Goal: Book appointment/travel/reservation

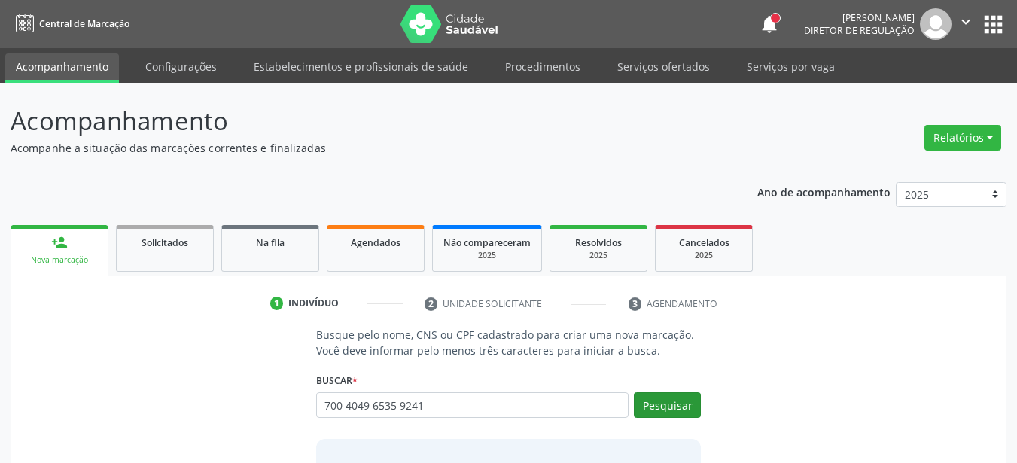
type input "700 4049 6535 9241"
click at [662, 399] on button "Pesquisar" at bounding box center [667, 405] width 67 height 26
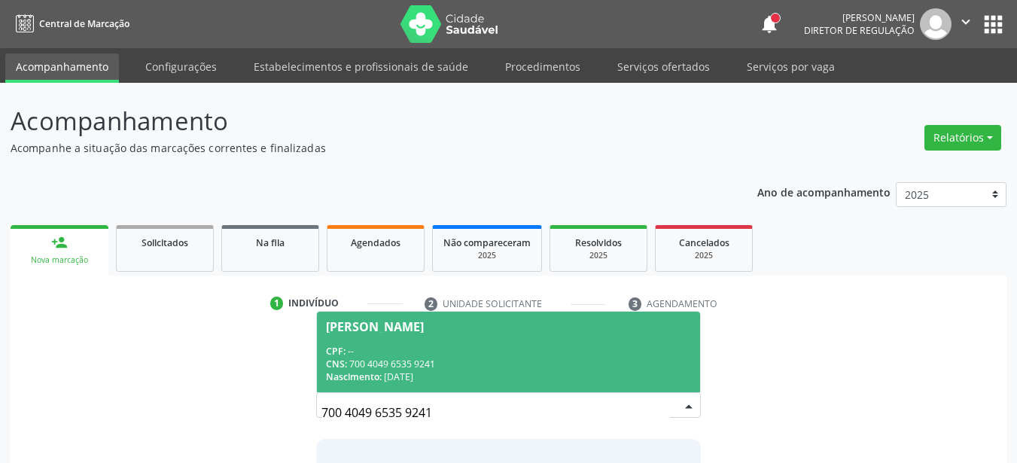
click at [406, 353] on div "CPF: --" at bounding box center [509, 351] width 366 height 13
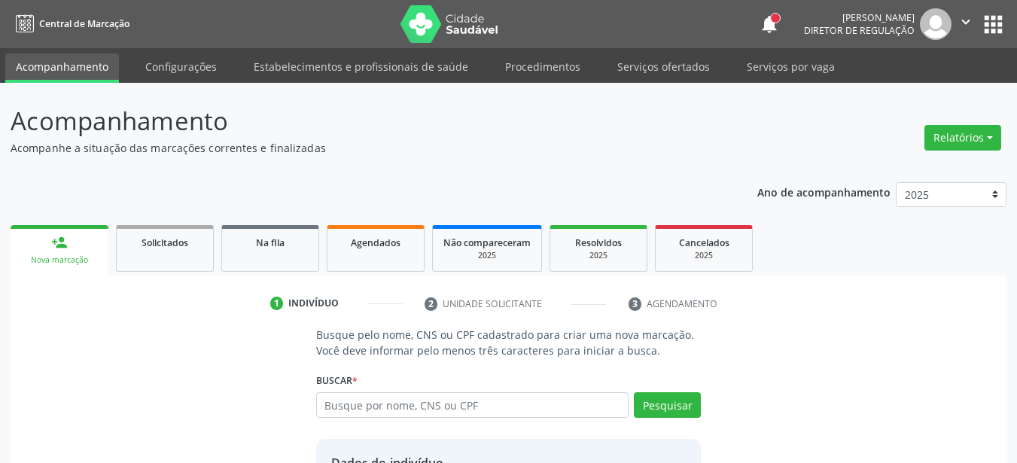
scroll to position [141, 0]
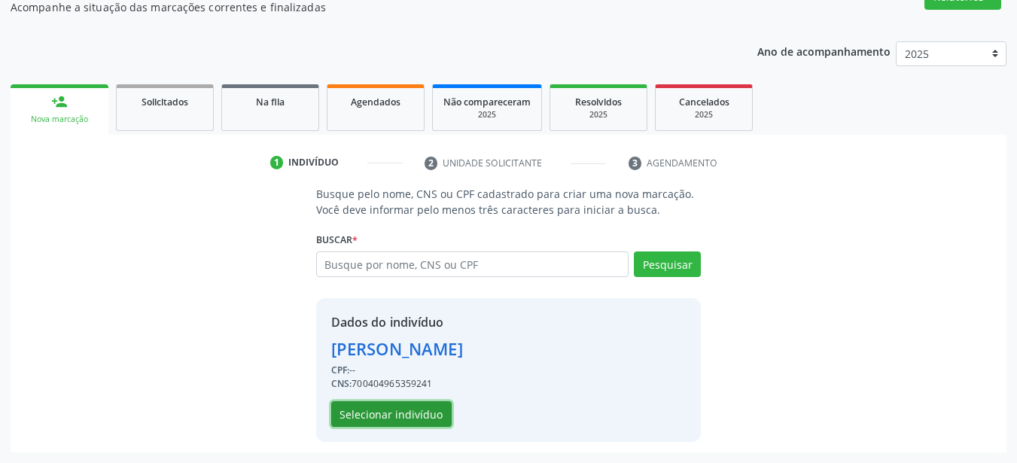
click at [422, 408] on button "Selecionar indivíduo" at bounding box center [391, 414] width 120 height 26
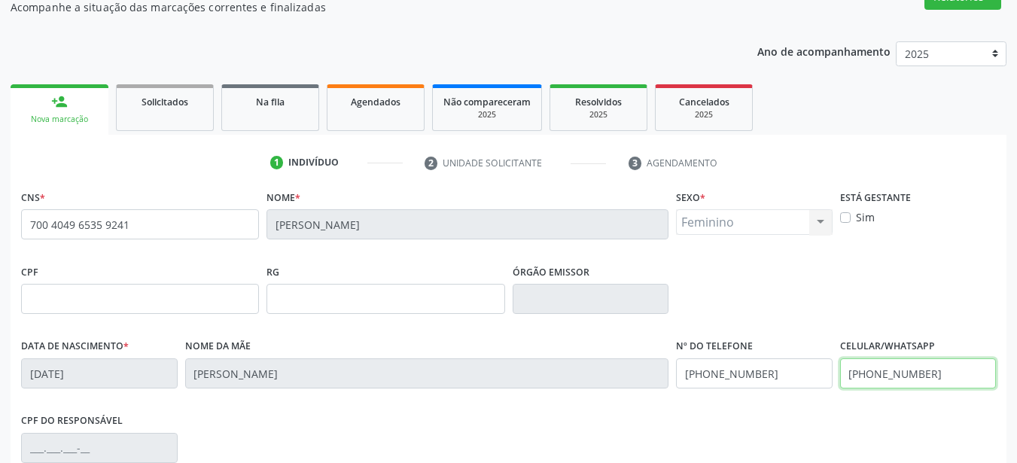
drag, startPoint x: 945, startPoint y: 375, endPoint x: 839, endPoint y: 387, distance: 106.8
click at [840, 387] on div "[PHONE_NUMBER]" at bounding box center [918, 373] width 157 height 30
drag, startPoint x: 799, startPoint y: 379, endPoint x: 580, endPoint y: 417, distance: 222.4
click at [580, 417] on div "CNS * 700 4049 6535 9241 [GEOGRAPHIC_DATA] * [PERSON_NAME] * Feminino Masculino…" at bounding box center [508, 391] width 975 height 411
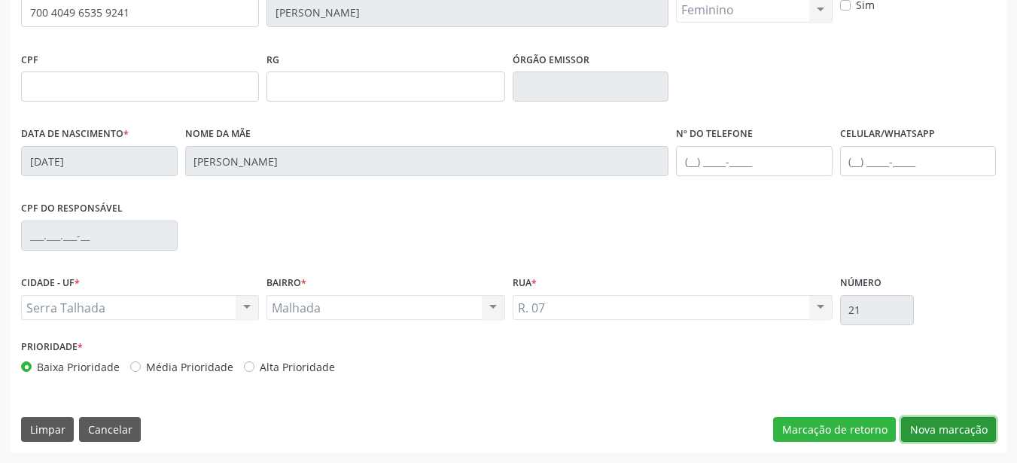
click at [972, 427] on button "Nova marcação" at bounding box center [948, 430] width 95 height 26
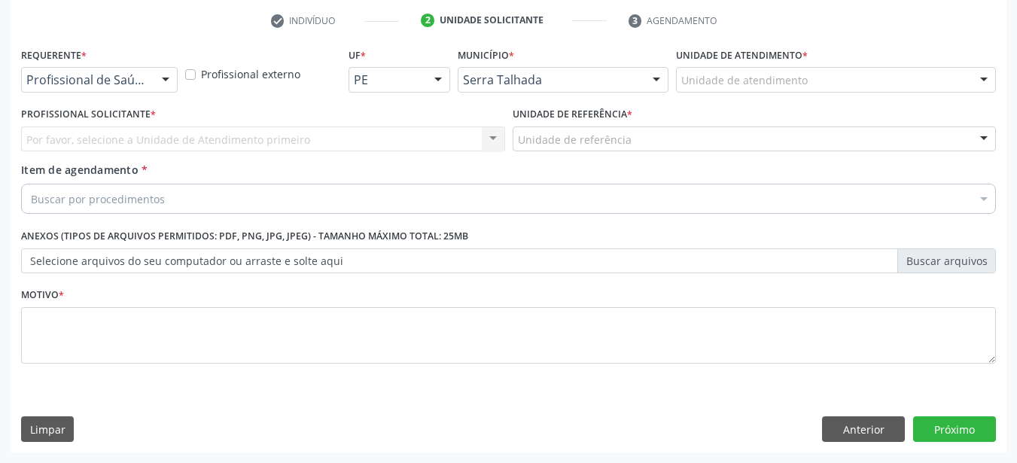
scroll to position [283, 0]
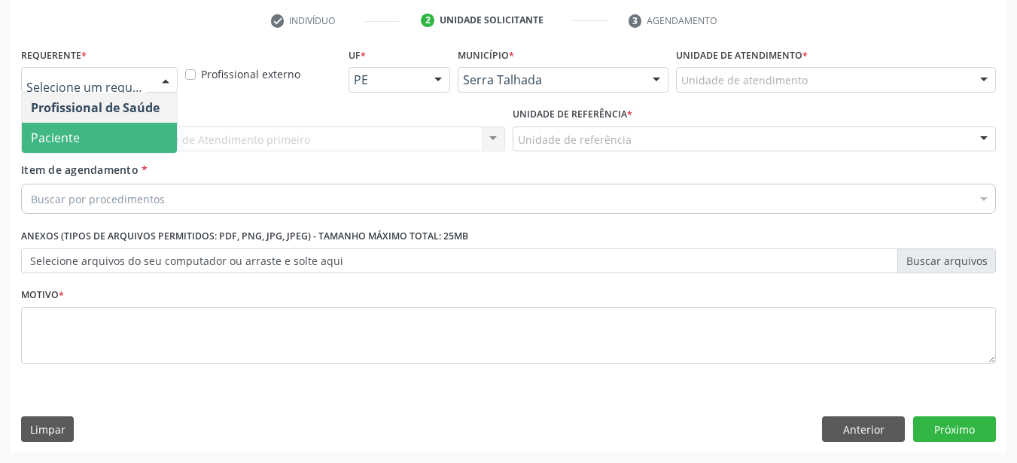
click at [132, 143] on span "Paciente" at bounding box center [99, 138] width 155 height 30
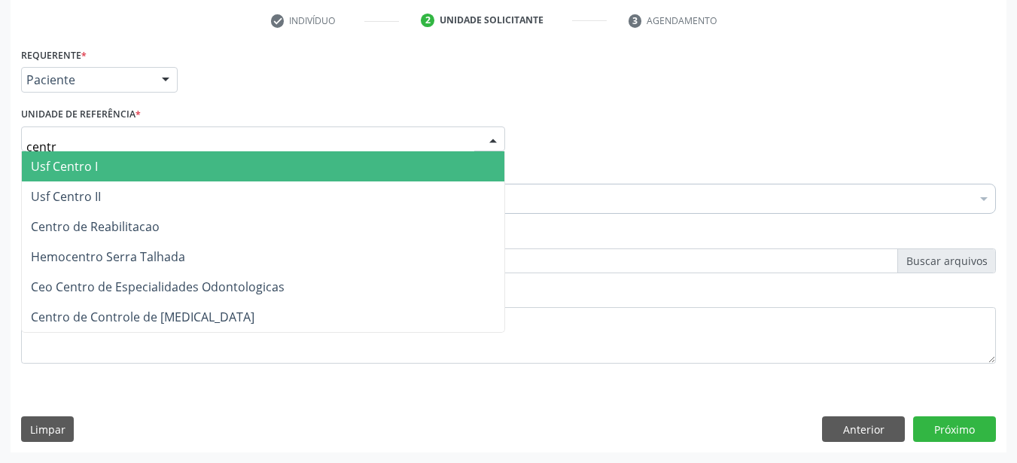
type input "centro"
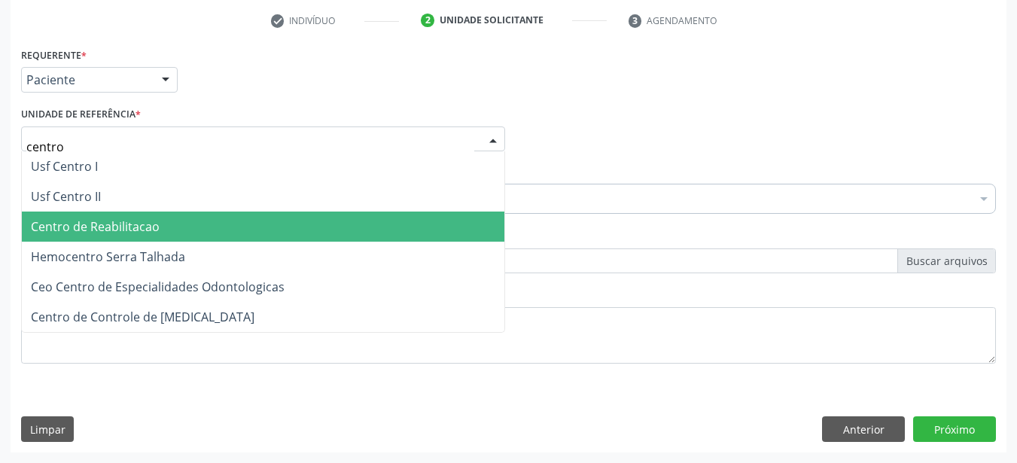
click at [119, 236] on span "Centro de Reabilitacao" at bounding box center [263, 226] width 482 height 30
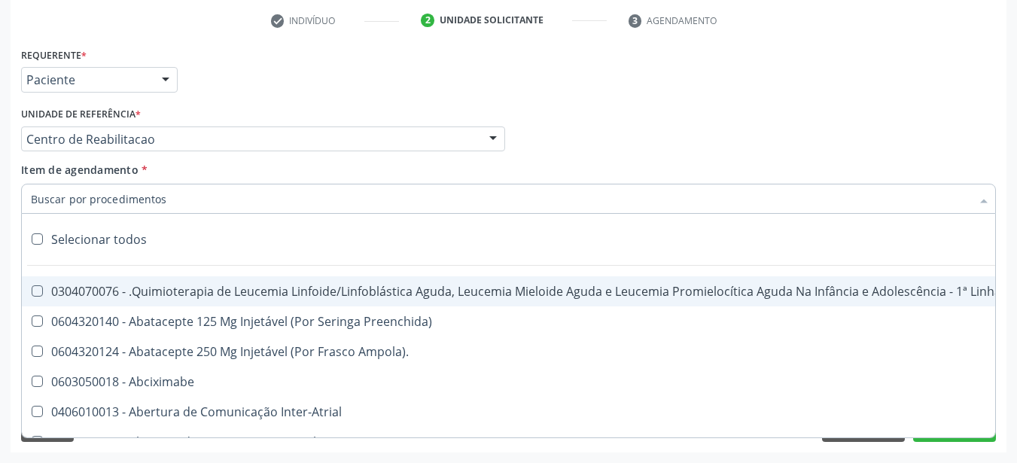
click at [111, 206] on input "Item de agendamento *" at bounding box center [501, 199] width 940 height 30
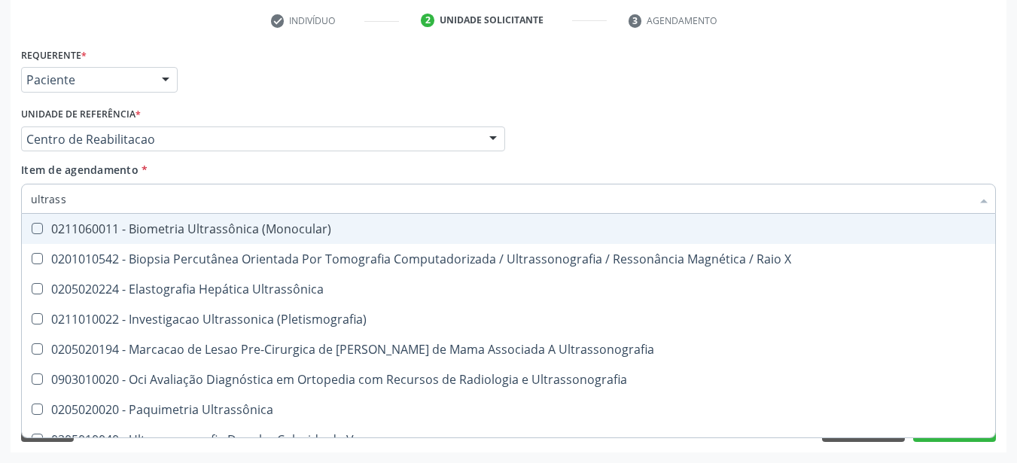
type input "ultrasso"
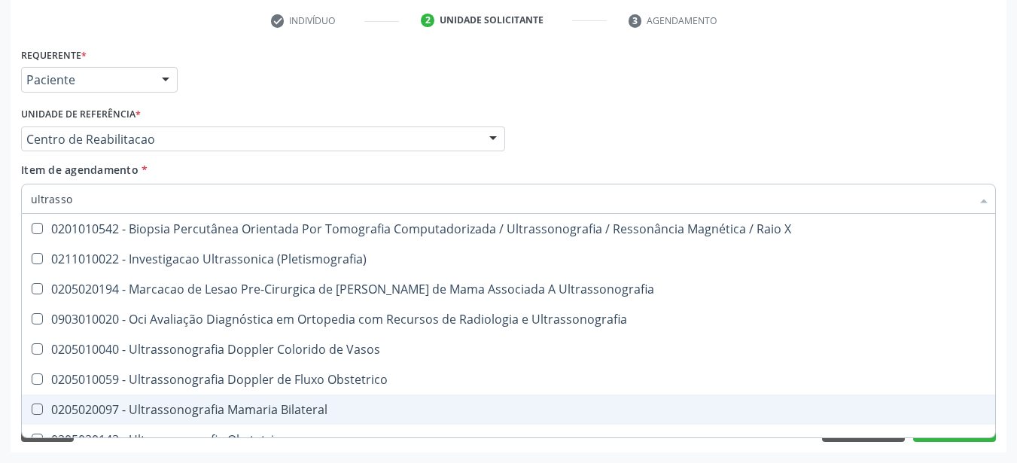
click at [339, 414] on div "0205020097 - Ultrassonografia Mamaria Bilateral" at bounding box center [508, 409] width 955 height 12
checkbox Bilateral "true"
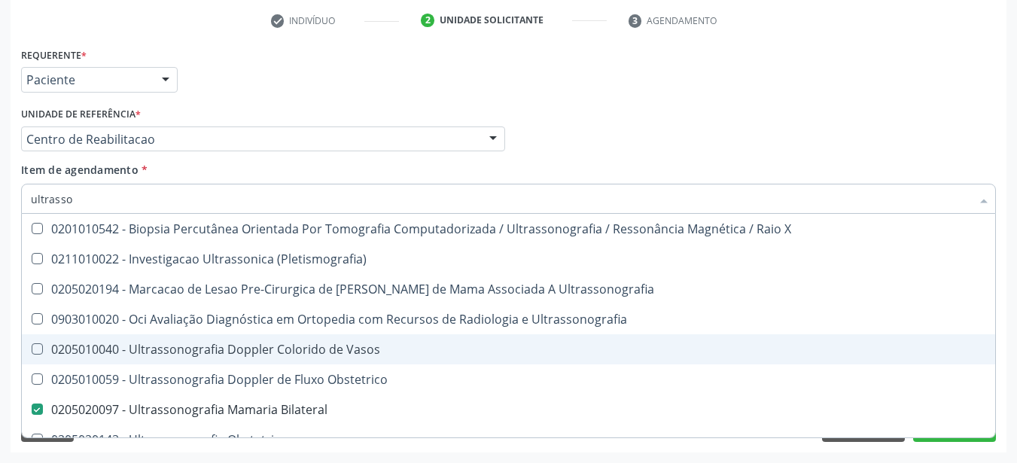
scroll to position [195, 0]
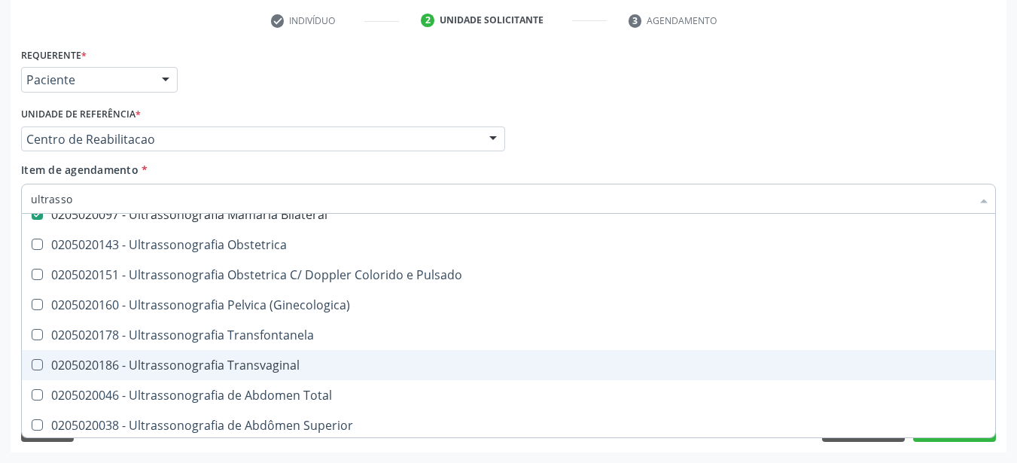
click at [320, 352] on span "0205020186 - Ultrassonografia Transvaginal" at bounding box center [508, 365] width 973 height 30
checkbox Transvaginal "true"
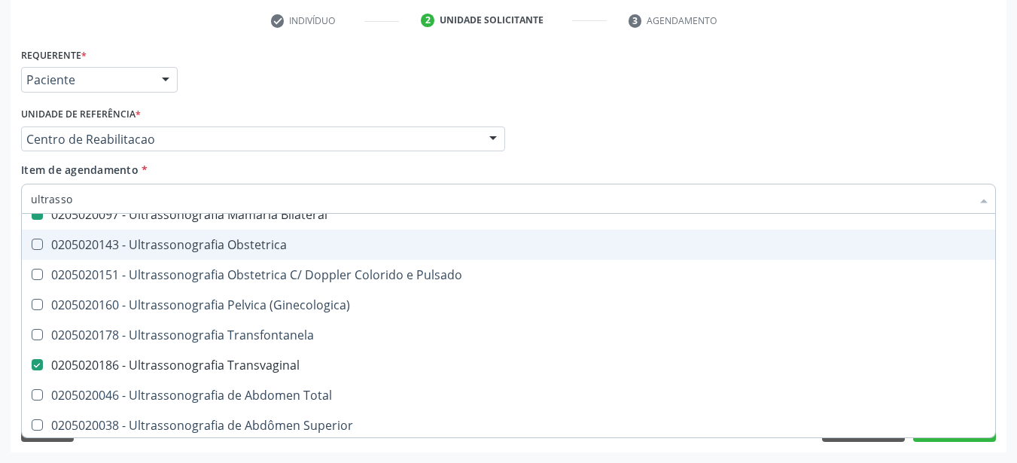
click at [942, 157] on div "Profissional Solicitante Por favor, selecione a Unidade de Atendimento primeiro…" at bounding box center [508, 132] width 982 height 59
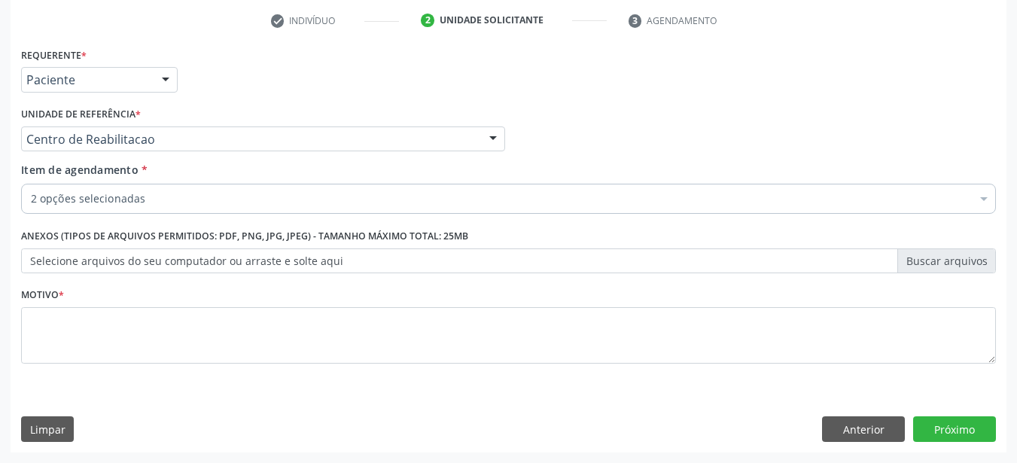
scroll to position [0, 0]
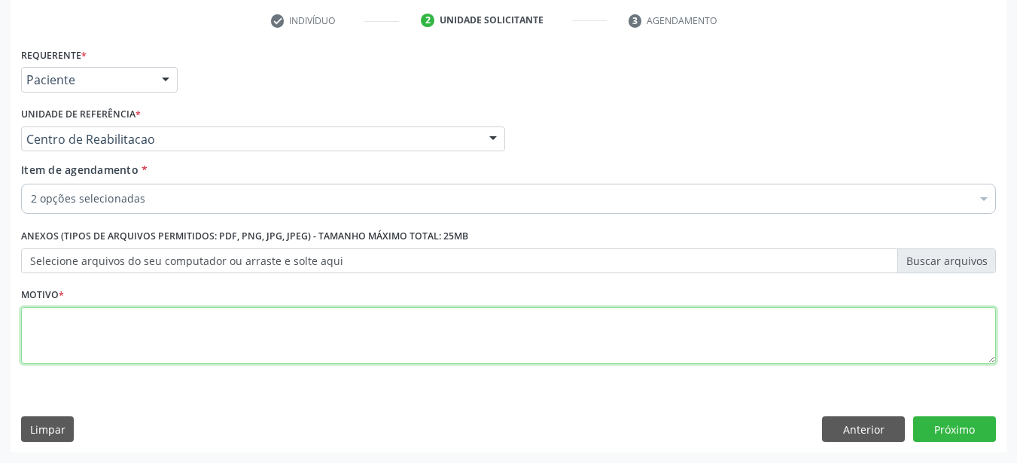
click at [262, 325] on textarea at bounding box center [508, 335] width 975 height 57
type textarea "......."
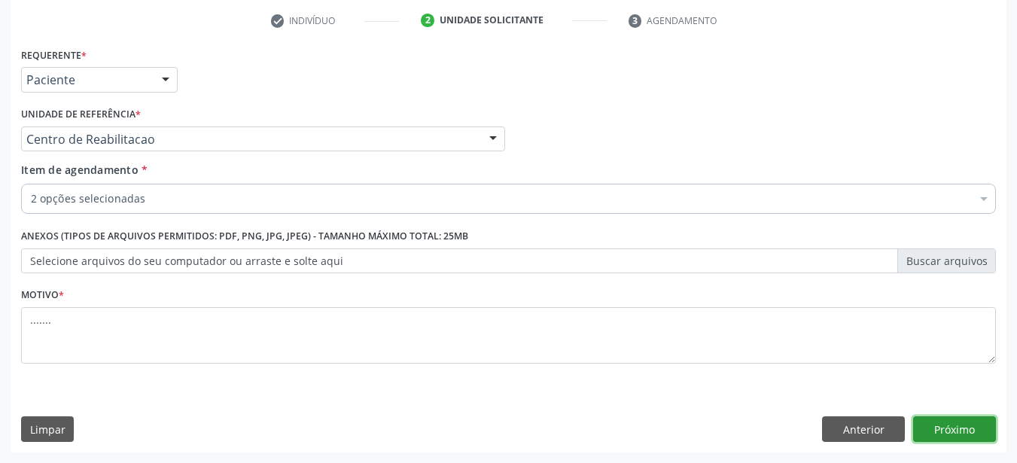
click at [949, 419] on button "Próximo" at bounding box center [954, 429] width 83 height 26
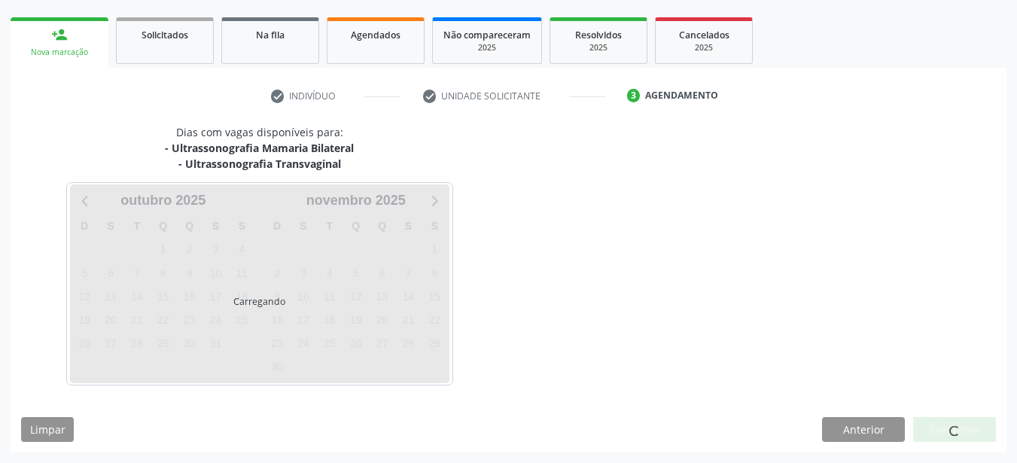
scroll to position [208, 0]
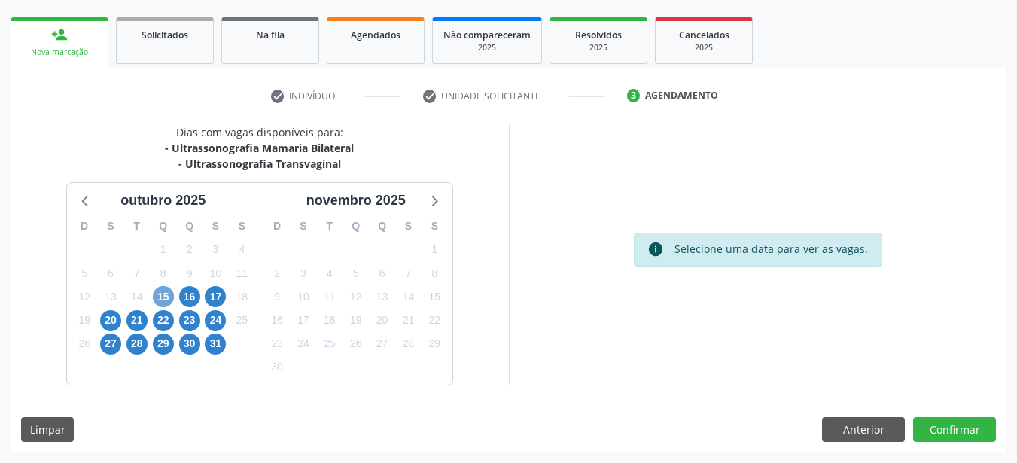
click at [165, 293] on span "15" at bounding box center [163, 296] width 21 height 21
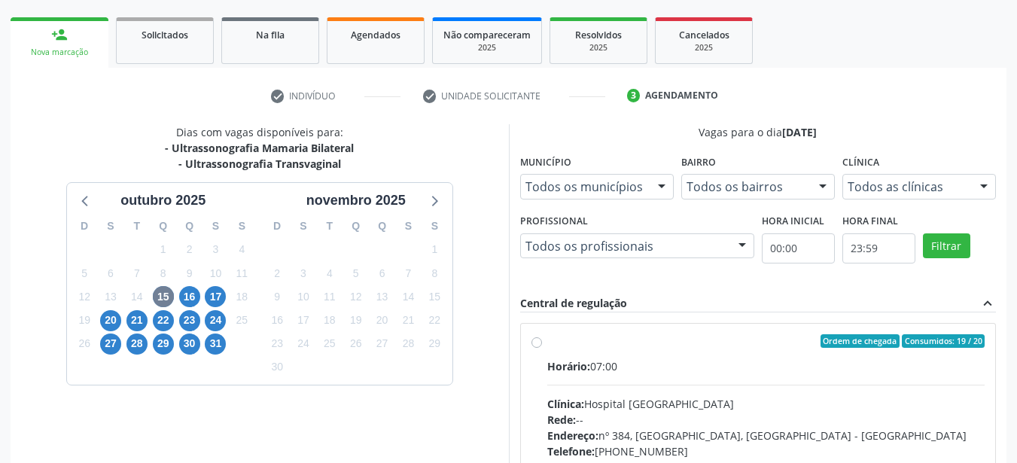
click at [547, 340] on label "Ordem de chegada Consumidos: 19 / 20 Horário: 07:00 Clínica: Hospital [GEOGRAPH…" at bounding box center [766, 449] width 438 height 231
click at [531, 340] on input "Ordem de chegada Consumidos: 19 / 20 Horário: 07:00 Clínica: Hospital [GEOGRAPH…" at bounding box center [536, 341] width 11 height 14
radio input "true"
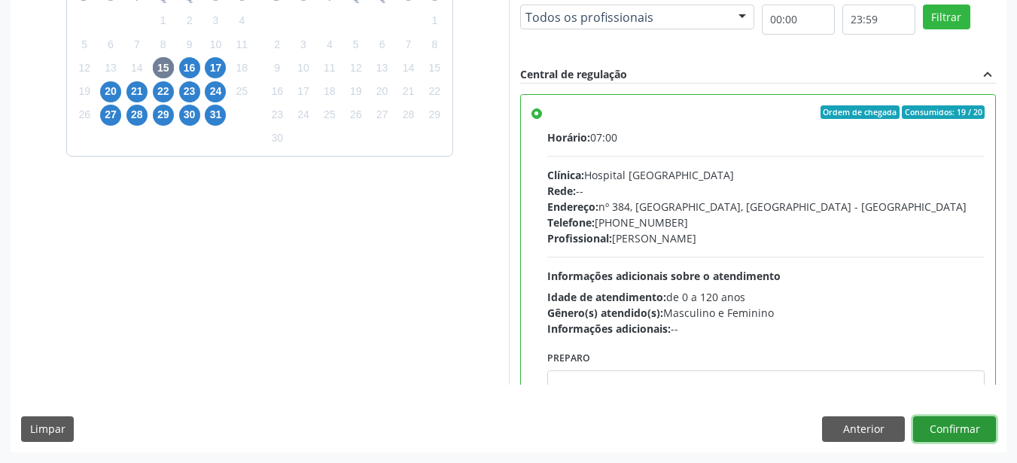
click at [970, 419] on button "Confirmar" at bounding box center [954, 429] width 83 height 26
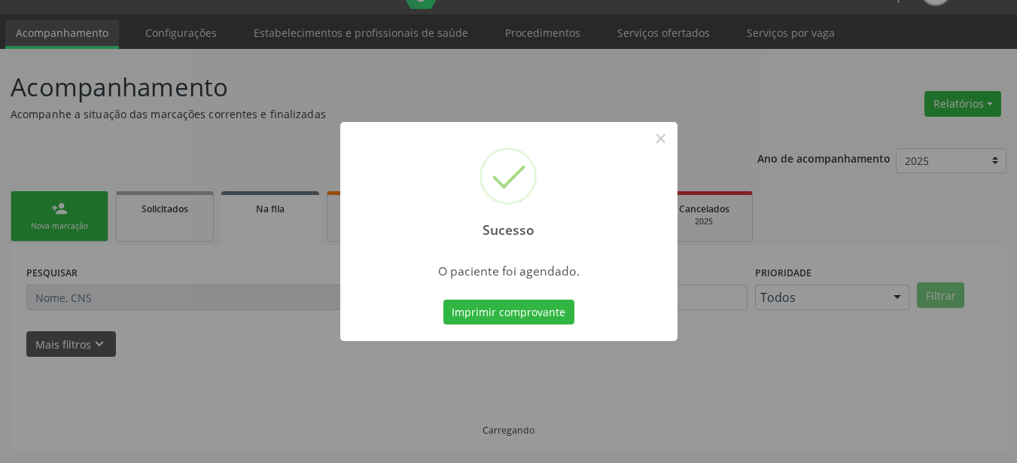
scroll to position [34, 0]
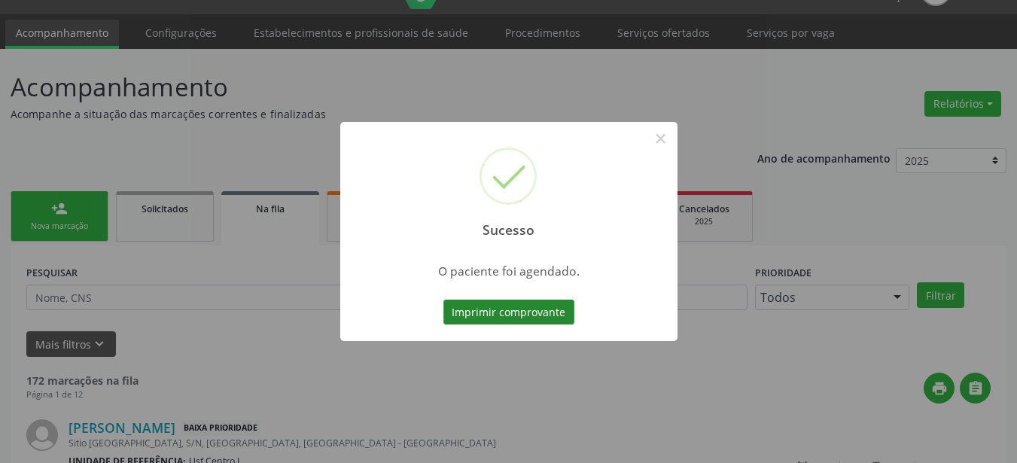
click at [538, 307] on button "Imprimir comprovante" at bounding box center [508, 313] width 131 height 26
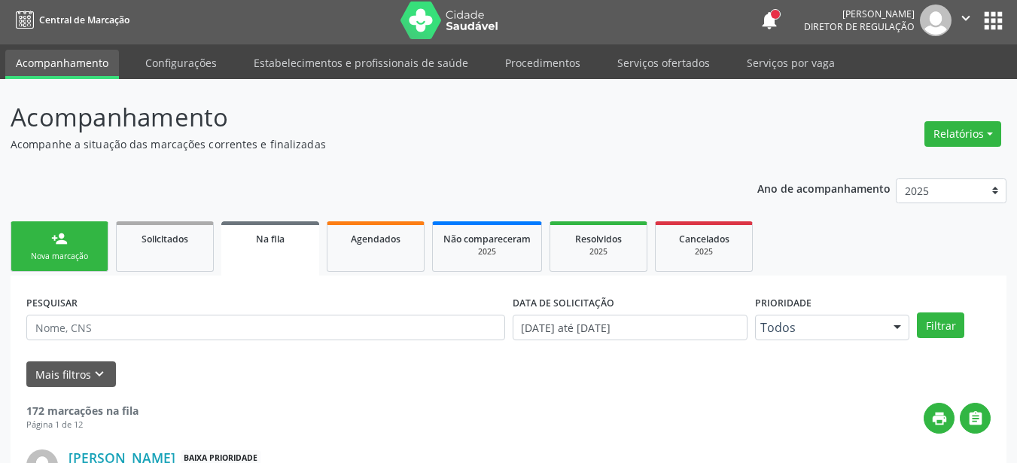
scroll to position [0, 0]
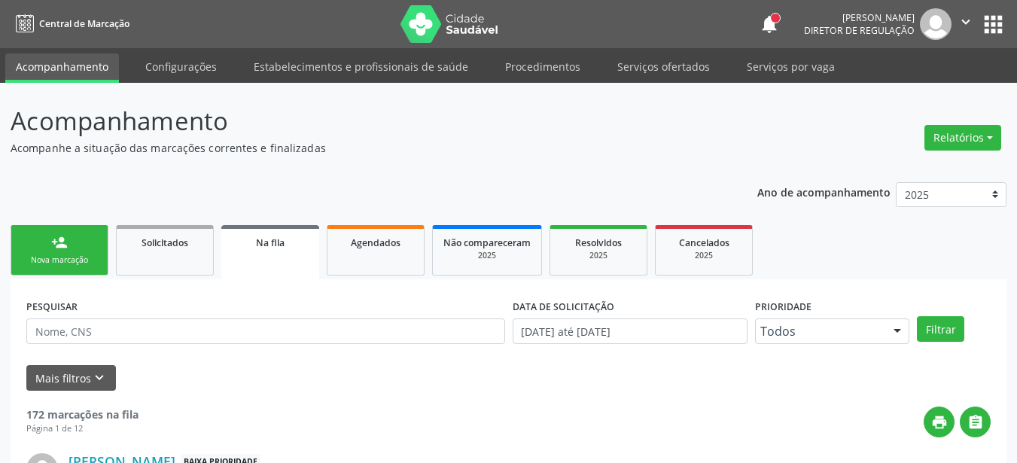
click at [998, 26] on button "apps" at bounding box center [993, 24] width 26 height 26
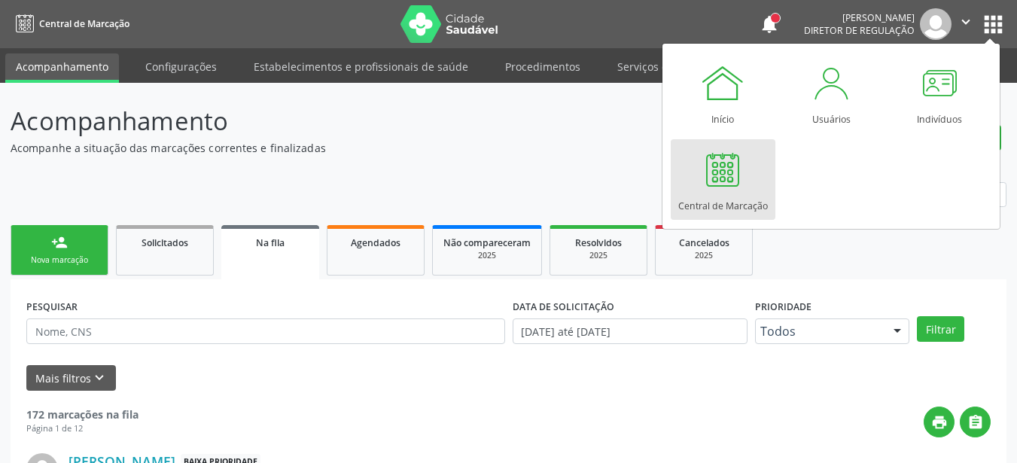
click at [721, 175] on div at bounding box center [722, 169] width 45 height 45
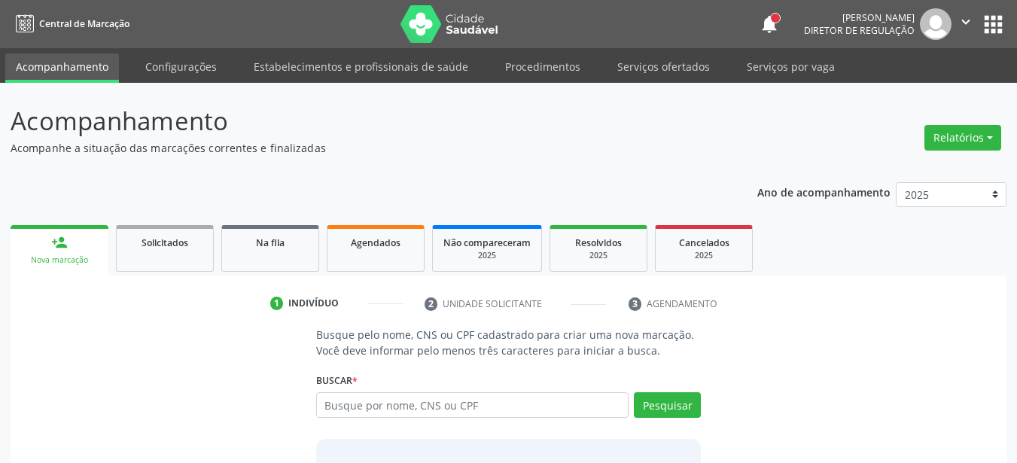
click at [464, 400] on input "text" at bounding box center [472, 405] width 313 height 26
type input "7080013656045226"
click at [647, 404] on button "Pesquisar" at bounding box center [667, 405] width 67 height 26
type input "7"
type input "708001265045226"
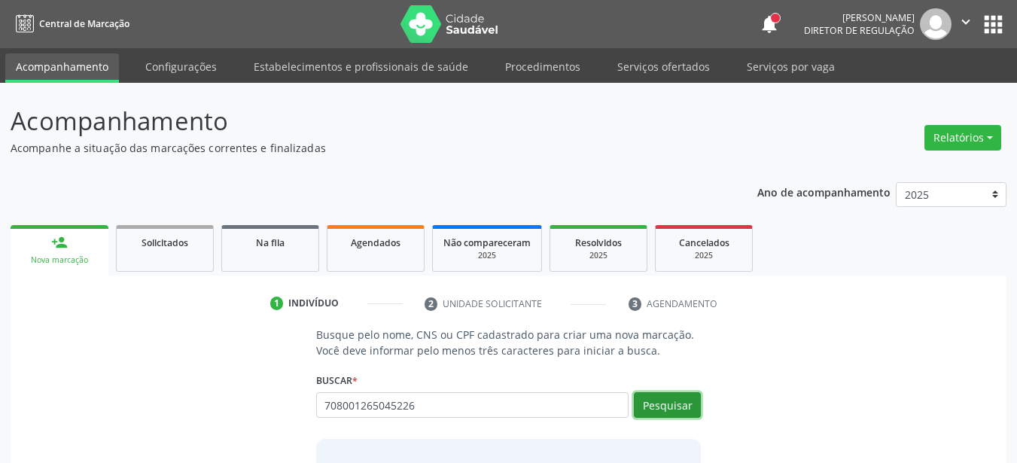
click at [684, 400] on button "Pesquisar" at bounding box center [667, 405] width 67 height 26
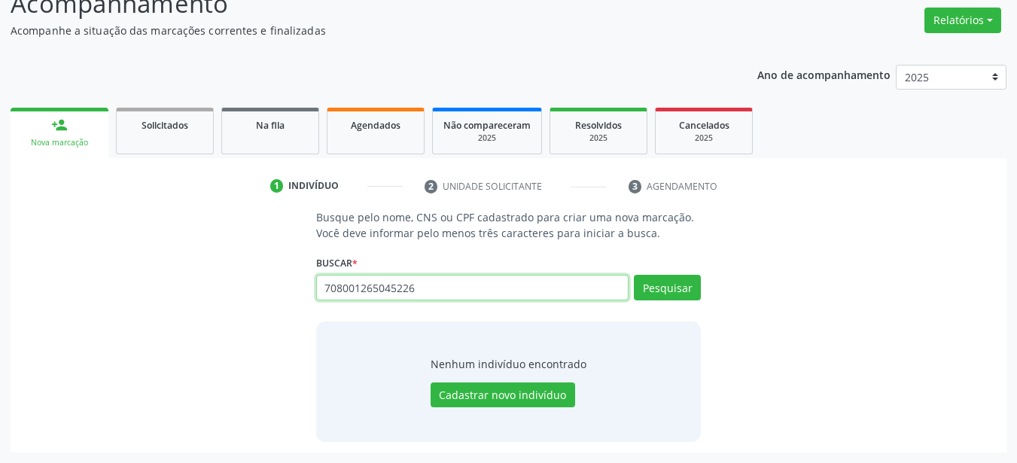
click at [486, 290] on input "708001265045226" at bounding box center [472, 288] width 313 height 26
type input "7"
paste input "898000161410547"
type input "898000161410547"
click at [671, 292] on button "Pesquisar" at bounding box center [667, 288] width 67 height 26
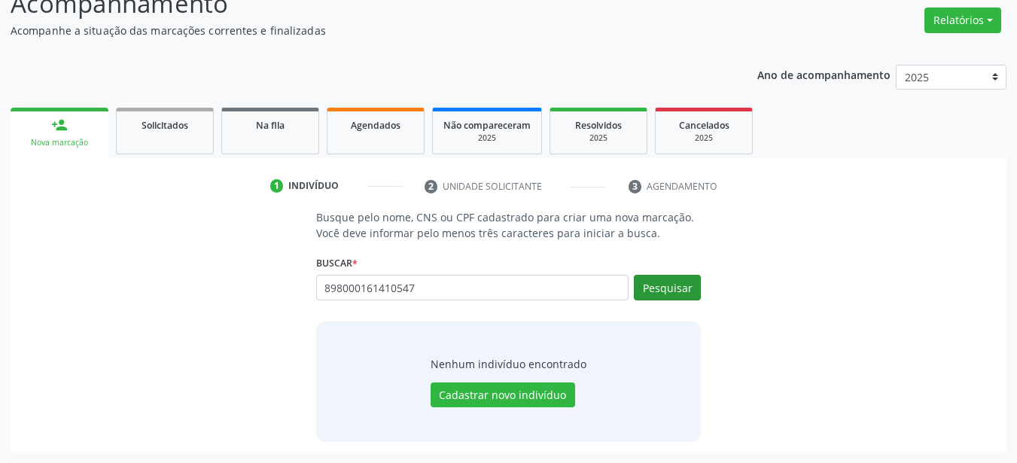
type input "898000161410547"
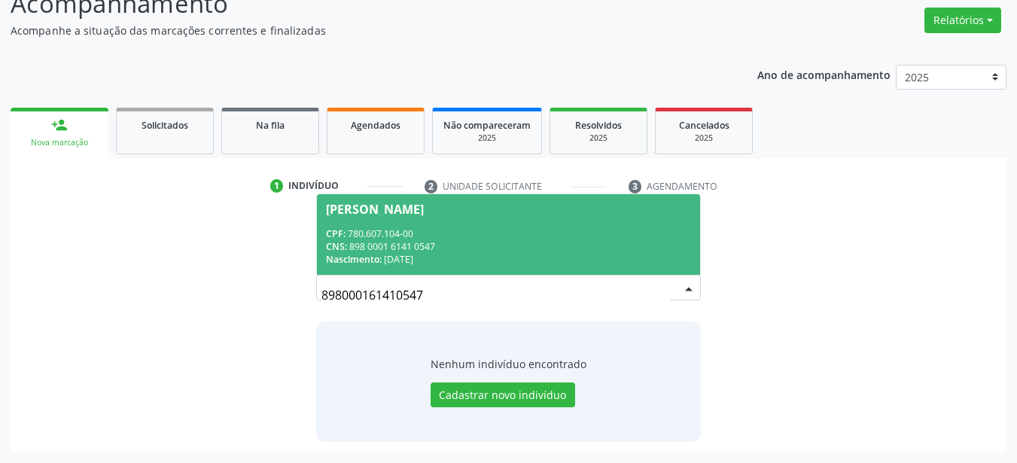
click at [427, 227] on div "CPF: 780.607.104-00" at bounding box center [509, 233] width 366 height 13
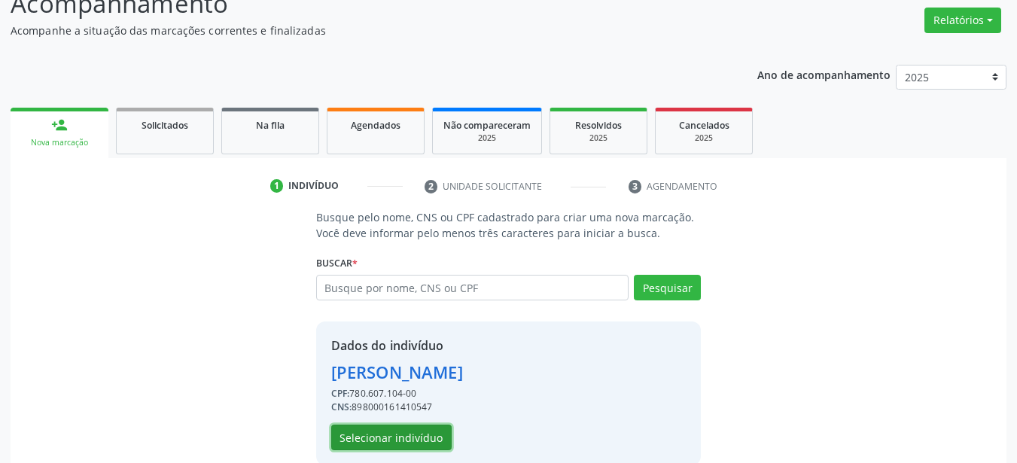
click at [406, 435] on button "Selecionar indivíduo" at bounding box center [391, 437] width 120 height 26
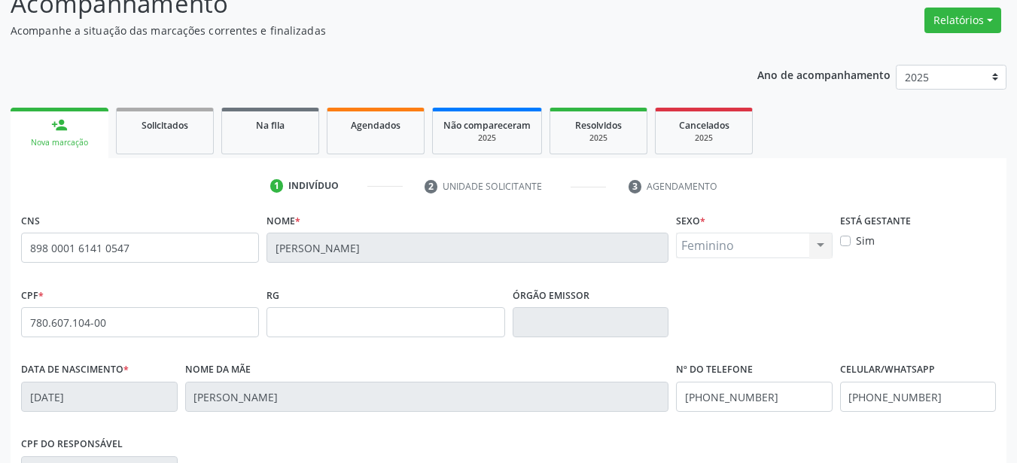
click at [1015, 426] on div "Acompanhamento Acompanhe a situação das marcações correntes e finalizadas Relat…" at bounding box center [508, 331] width 1017 height 733
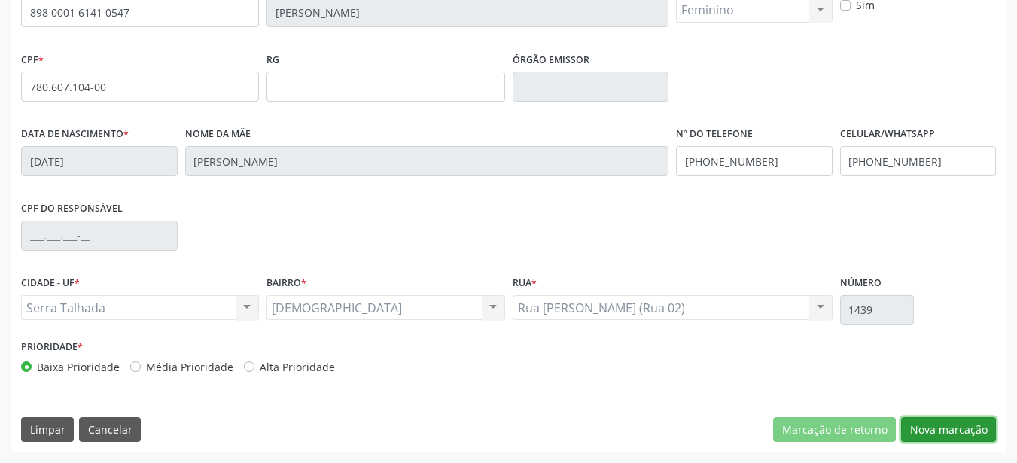
click at [972, 425] on button "Nova marcação" at bounding box center [948, 430] width 95 height 26
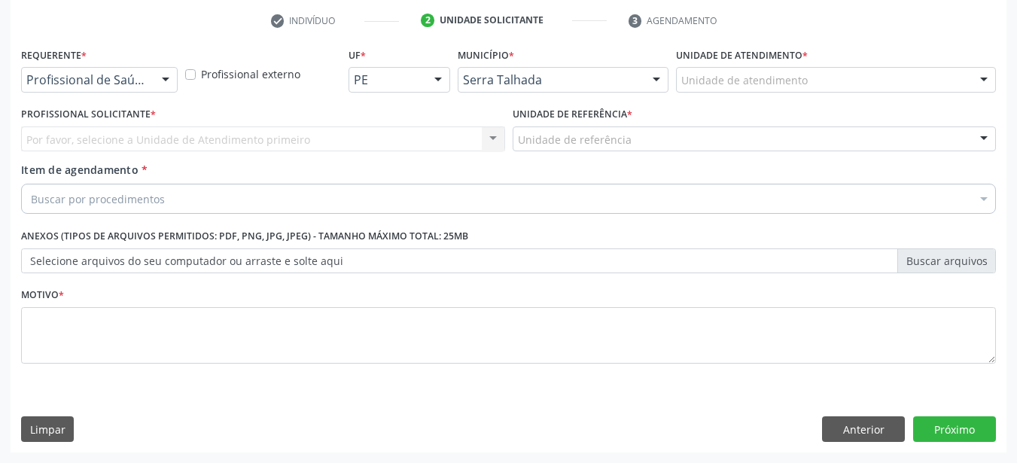
scroll to position [283, 0]
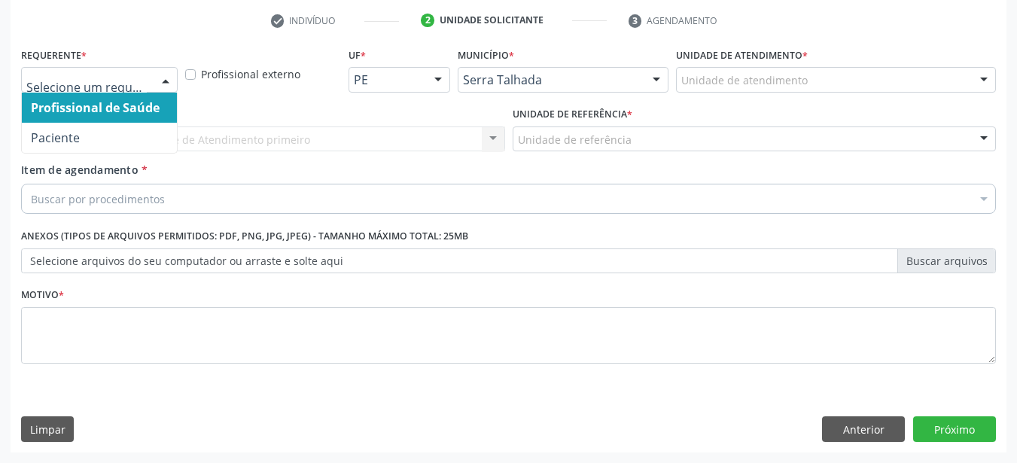
click at [163, 77] on div at bounding box center [165, 81] width 23 height 26
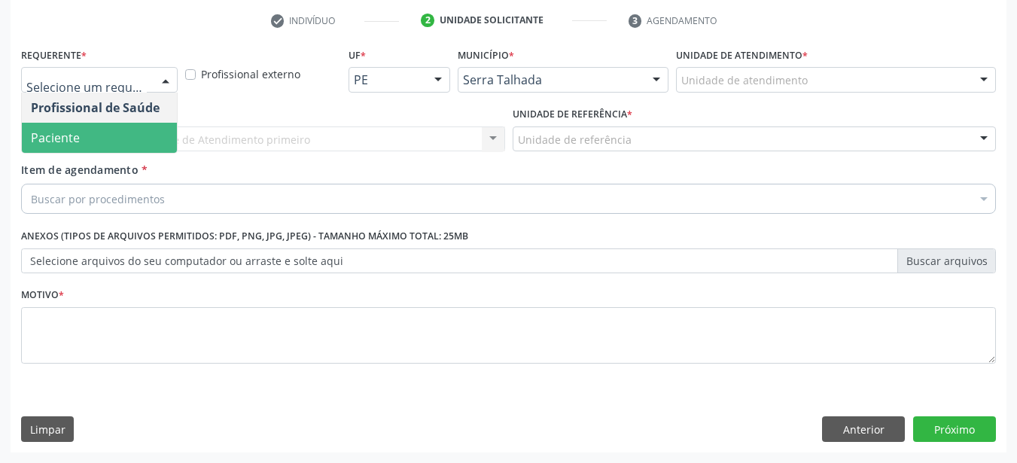
click at [144, 129] on span "Paciente" at bounding box center [99, 138] width 155 height 30
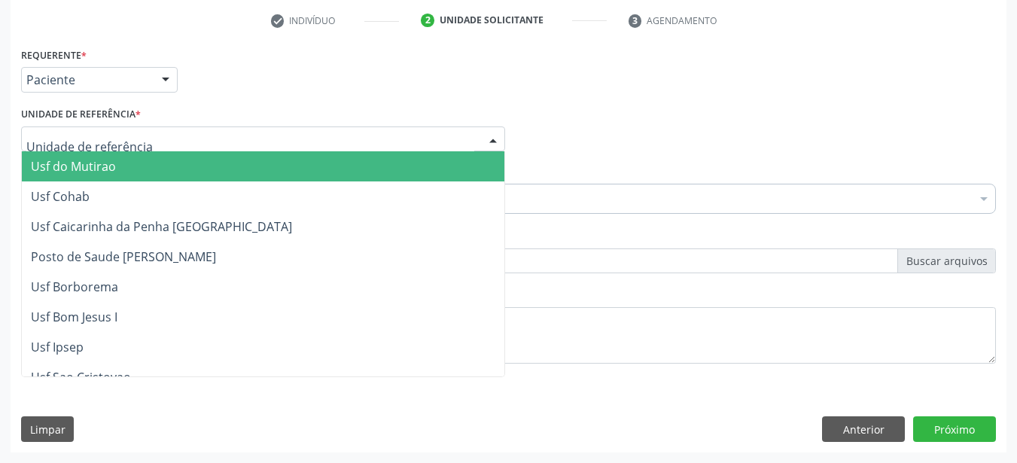
click at [141, 140] on div at bounding box center [263, 139] width 484 height 26
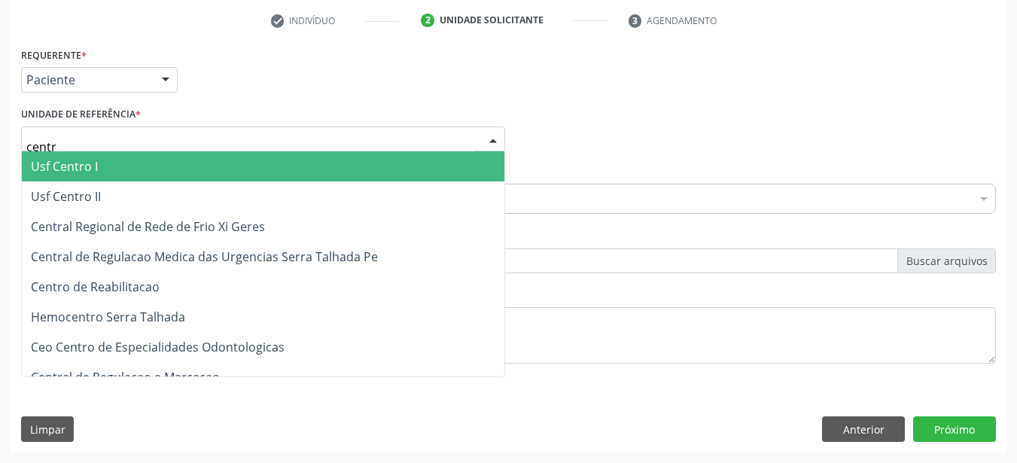
type input "centro"
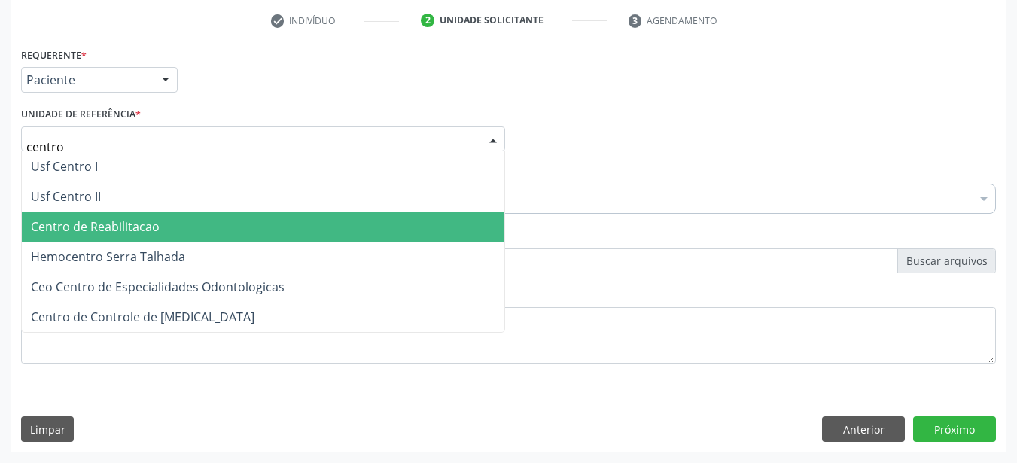
click at [147, 219] on span "Centro de Reabilitacao" at bounding box center [95, 226] width 129 height 17
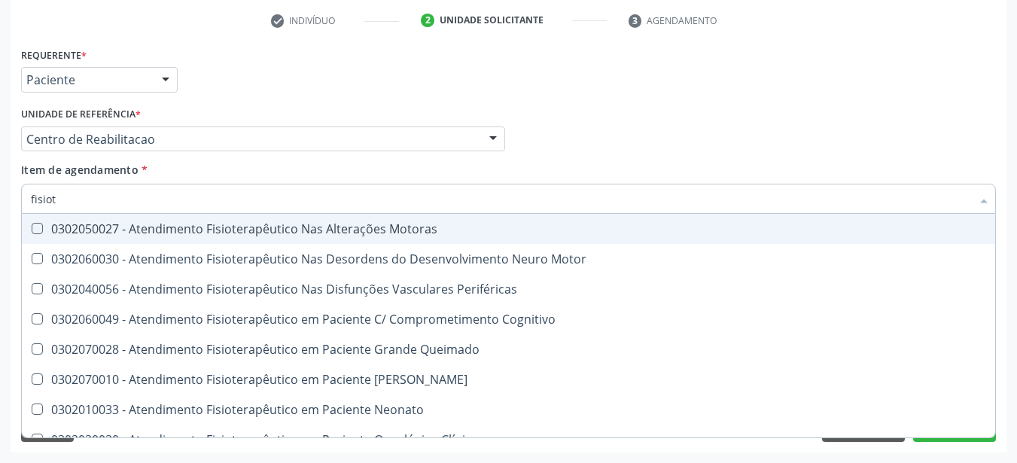
type input "fisiote"
click at [163, 233] on div "0302050027 - Atendimento Fisioterapêutico Nas Alterações Motoras" at bounding box center [508, 229] width 955 height 12
click at [160, 235] on div "0302050027 - Atendimento Fisioterapêutico Nas Alterações Motoras" at bounding box center [508, 229] width 955 height 12
click at [156, 227] on div "0302050027 - Atendimento Fisioterapêutico Nas Alterações Motoras" at bounding box center [508, 229] width 955 height 12
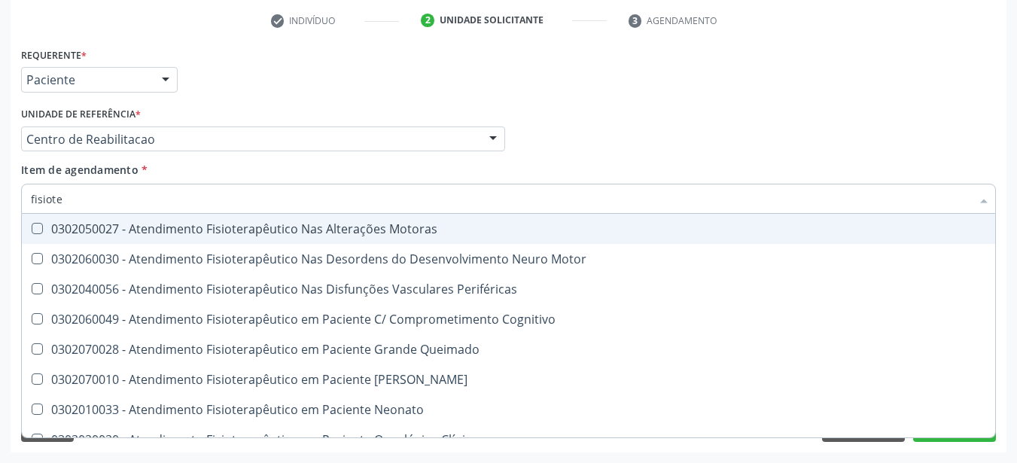
click at [156, 227] on div "0302050027 - Atendimento Fisioterapêutico Nas Alterações Motoras" at bounding box center [508, 229] width 955 height 12
click at [184, 219] on span "0302050027 - Atendimento Fisioterapêutico Nas Alterações Motoras" at bounding box center [508, 229] width 973 height 30
checkbox Motoras "true"
click at [689, 132] on div "Profissional Solicitante Por favor, selecione a Unidade de Atendimento primeiro…" at bounding box center [508, 132] width 982 height 59
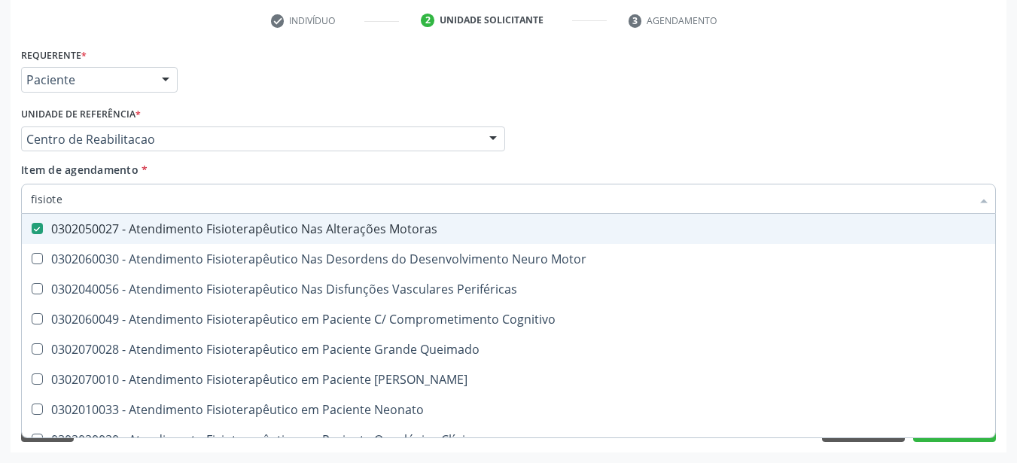
checkbox Motor "true"
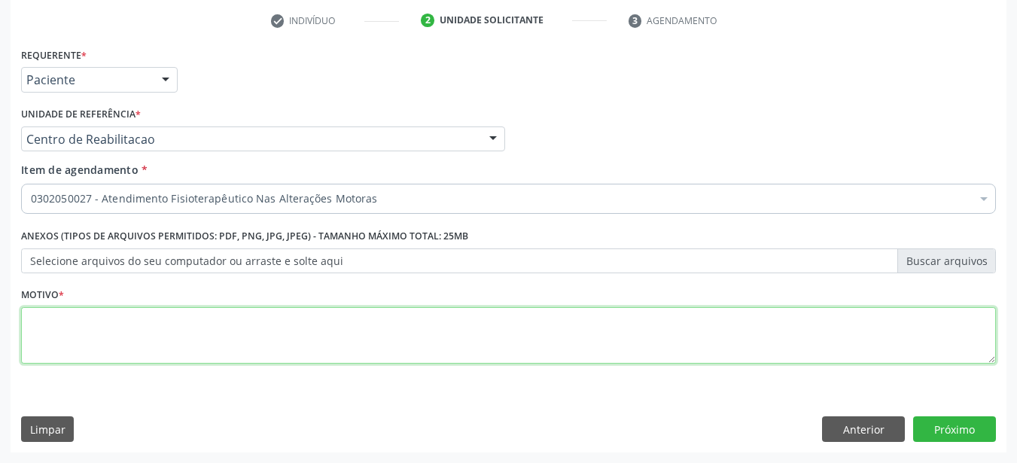
click at [190, 345] on textarea at bounding box center [508, 335] width 975 height 57
type textarea "......."
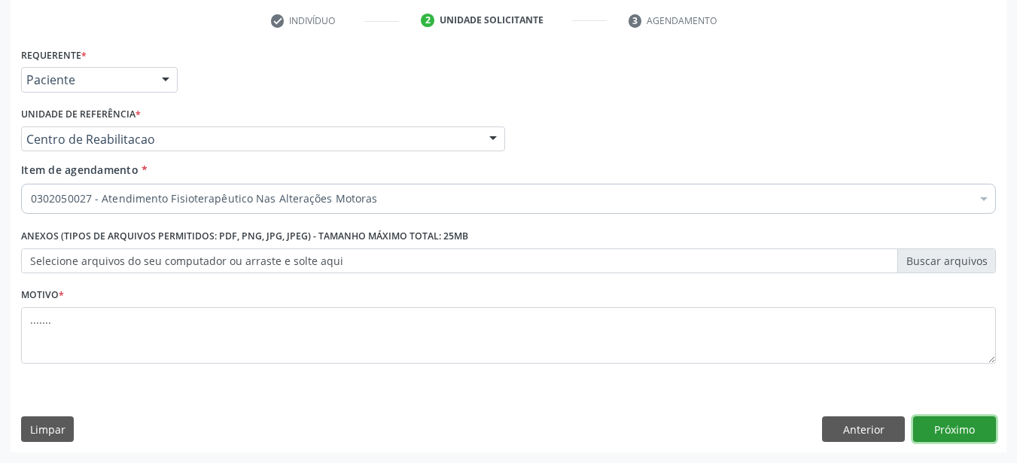
click at [975, 427] on button "Próximo" at bounding box center [954, 429] width 83 height 26
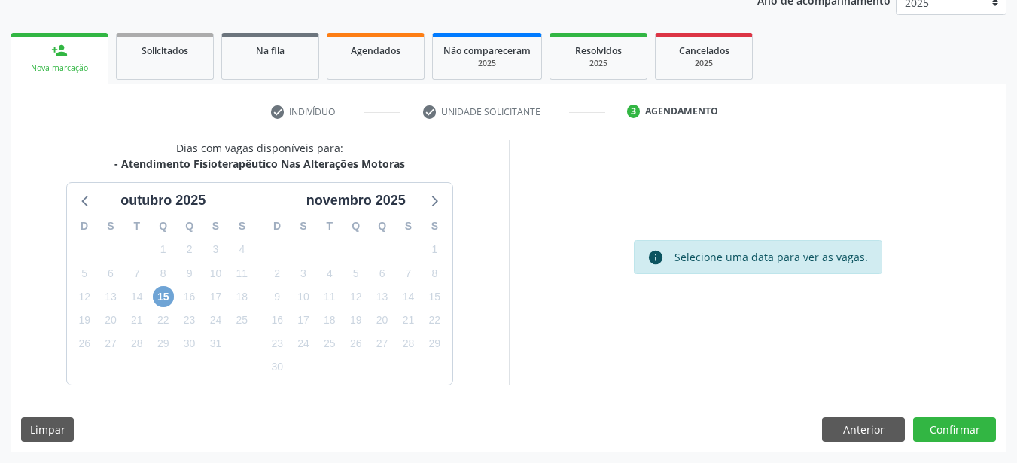
click at [166, 297] on span "15" at bounding box center [163, 296] width 21 height 21
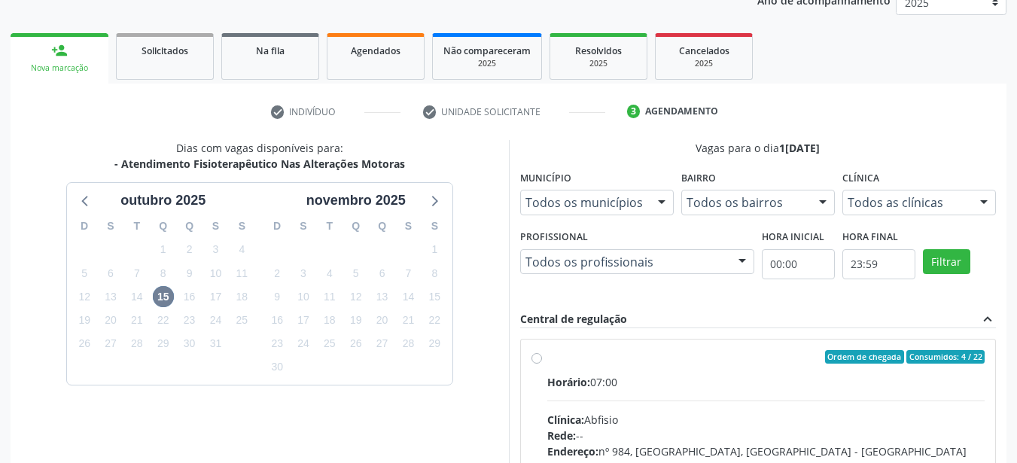
click at [547, 356] on label "Ordem de chegada Consumidos: 4 / 22 Horário: 07:00 Clínica: Abfisio Rede: -- En…" at bounding box center [766, 465] width 438 height 231
click at [539, 356] on input "Ordem de chegada Consumidos: 4 / 22 Horário: 07:00 Clínica: Abfisio Rede: -- En…" at bounding box center [536, 357] width 11 height 14
radio input "true"
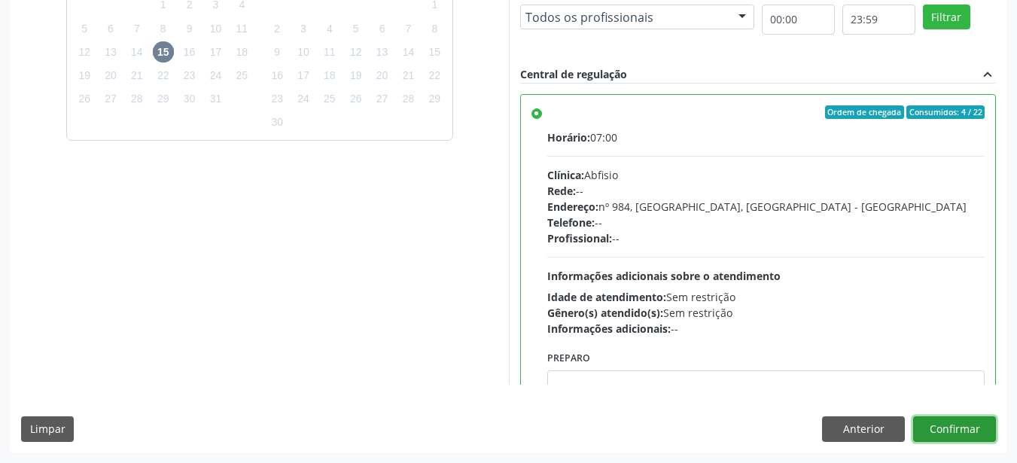
click at [981, 424] on button "Confirmar" at bounding box center [954, 429] width 83 height 26
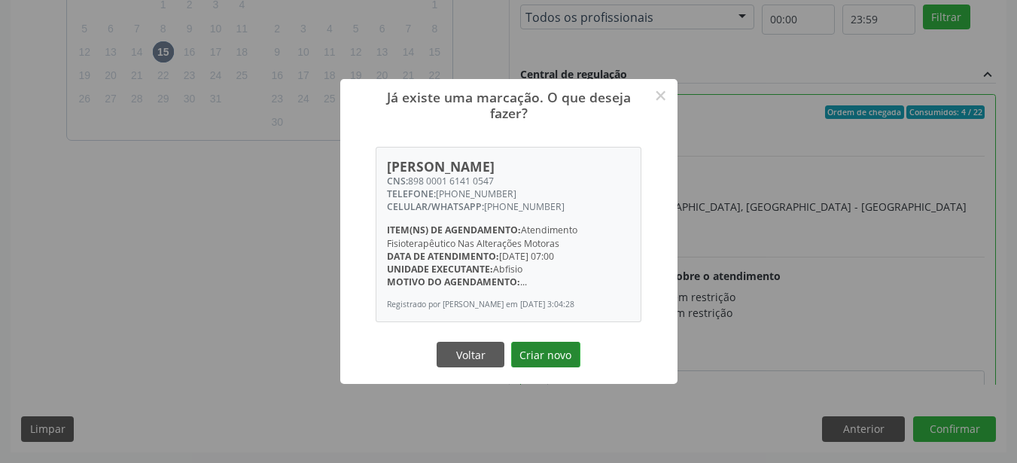
click at [546, 357] on button "Criar novo" at bounding box center [545, 355] width 69 height 26
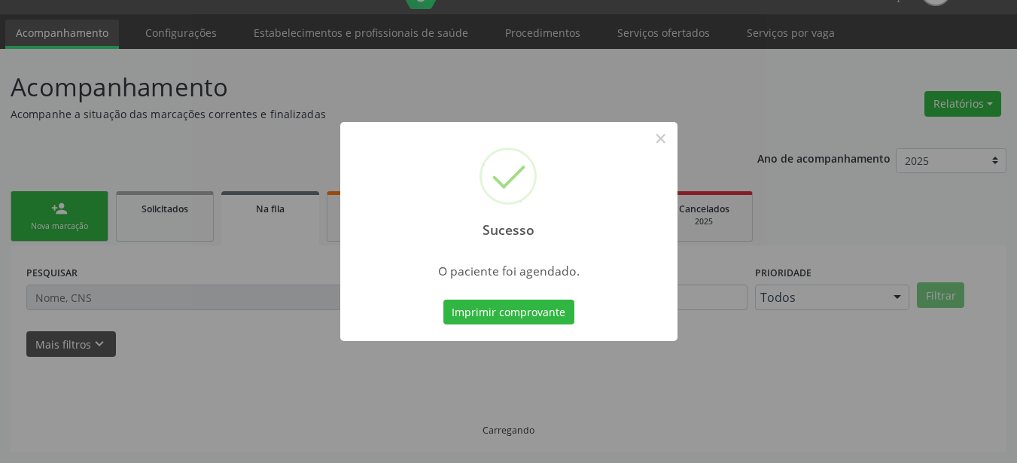
scroll to position [34, 0]
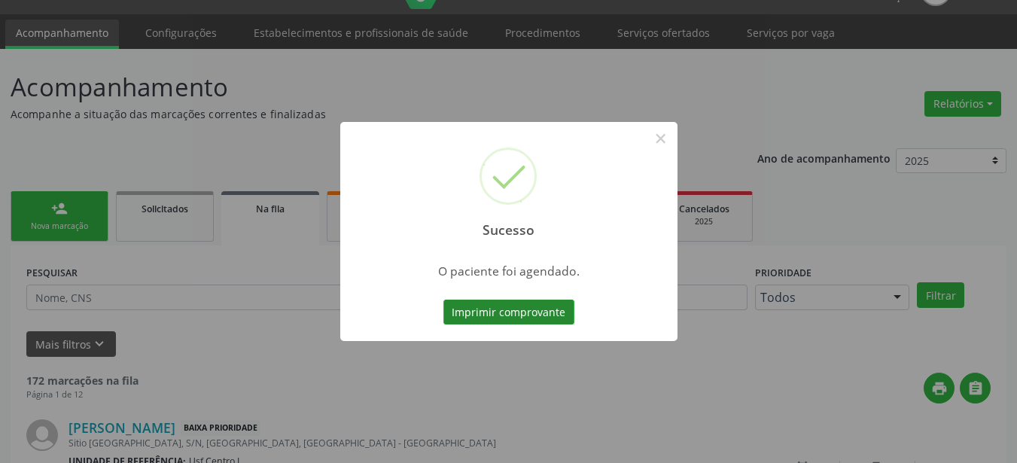
click at [508, 315] on button "Imprimir comprovante" at bounding box center [508, 313] width 131 height 26
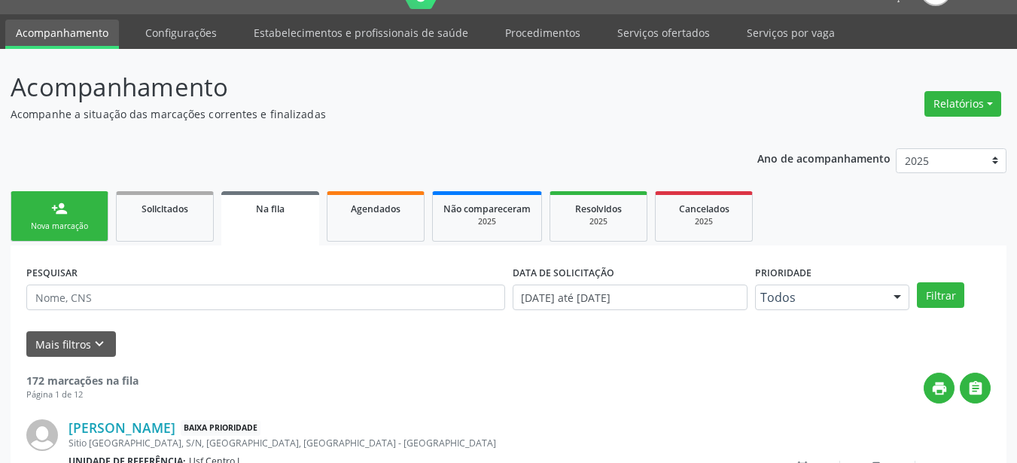
scroll to position [0, 0]
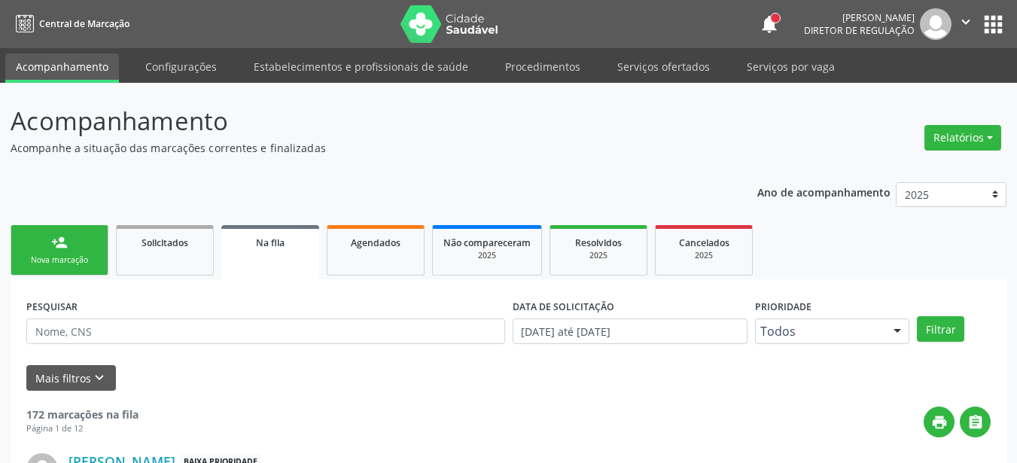
click at [990, 16] on button "apps" at bounding box center [993, 24] width 26 height 26
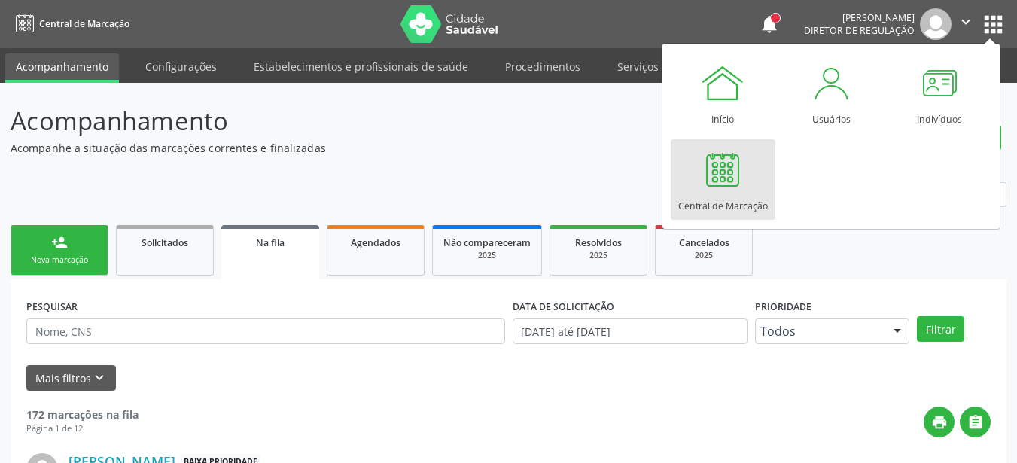
click at [729, 166] on div at bounding box center [722, 169] width 45 height 45
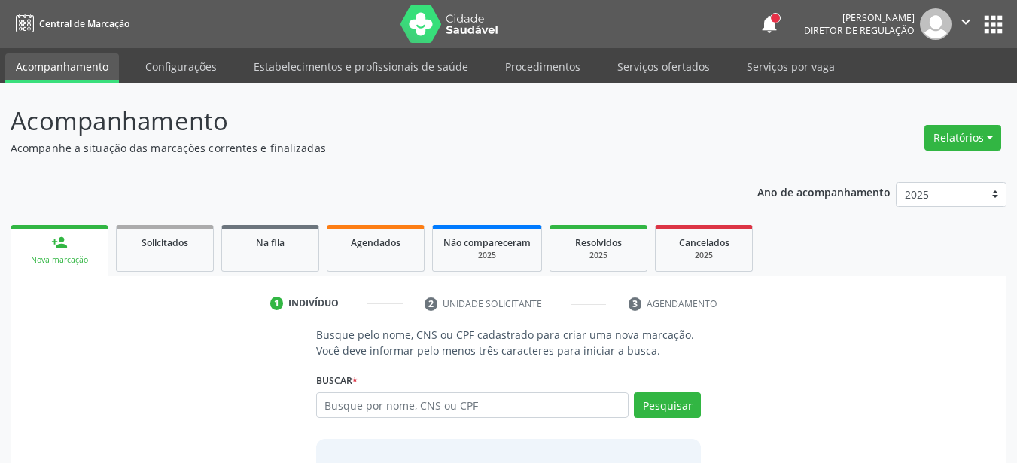
click at [519, 406] on input "text" at bounding box center [472, 405] width 313 height 26
type input "898 0001 6141 0547"
click at [661, 399] on button "Pesquisar" at bounding box center [667, 405] width 67 height 26
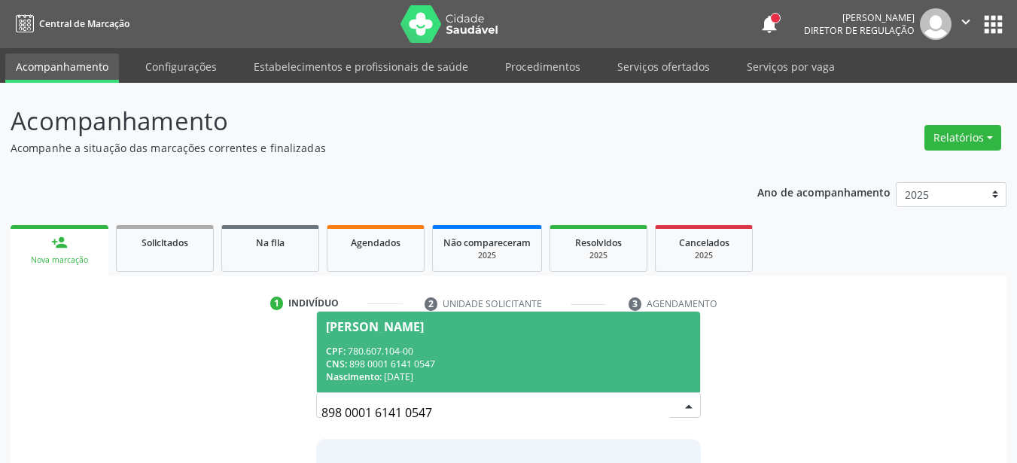
click at [446, 357] on div "CNS: 898 0001 6141 0547" at bounding box center [509, 363] width 366 height 13
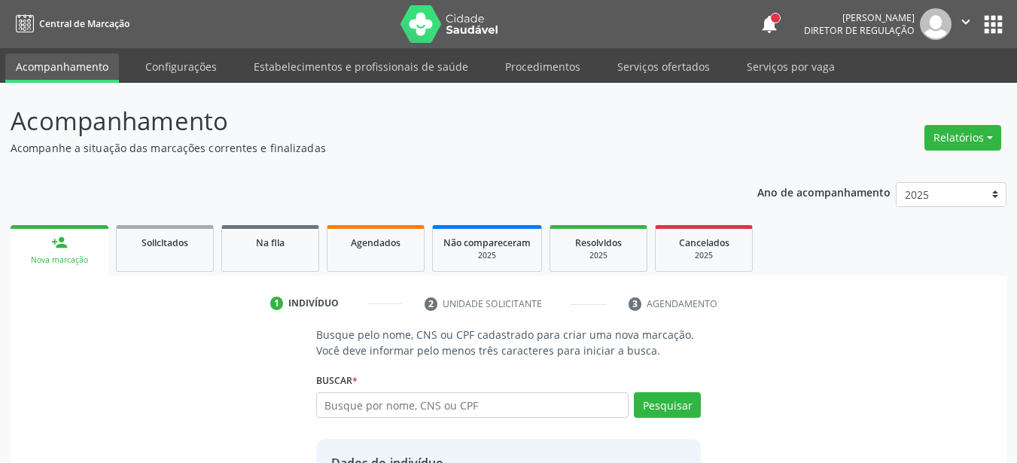
scroll to position [141, 0]
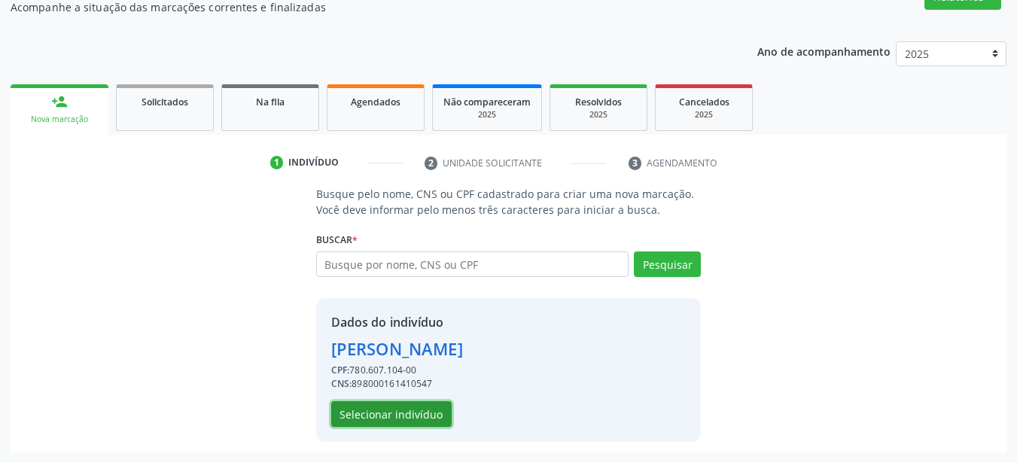
click at [380, 411] on button "Selecionar indivíduo" at bounding box center [391, 414] width 120 height 26
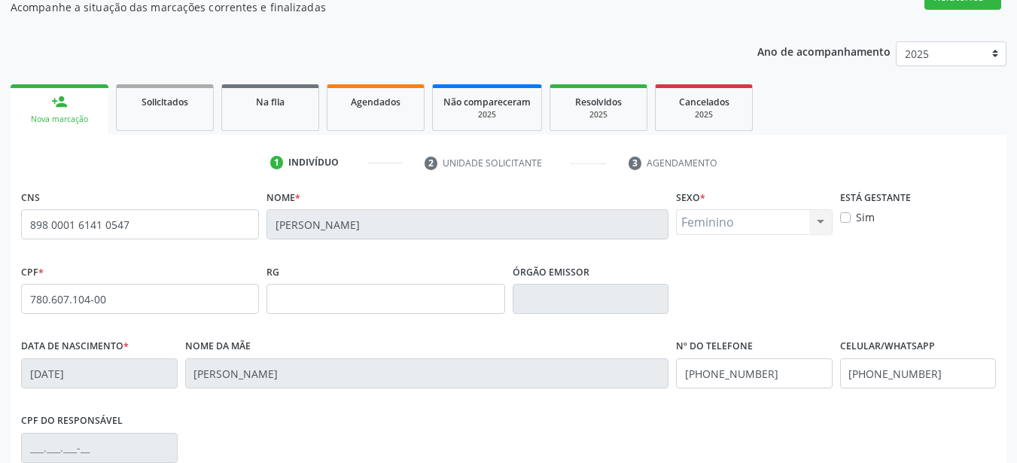
scroll to position [353, 0]
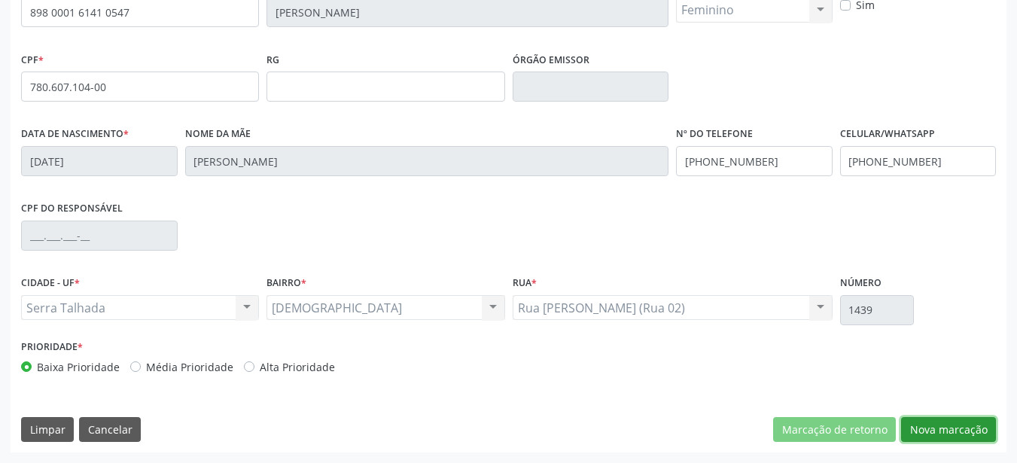
click at [956, 425] on button "Nova marcação" at bounding box center [948, 430] width 95 height 26
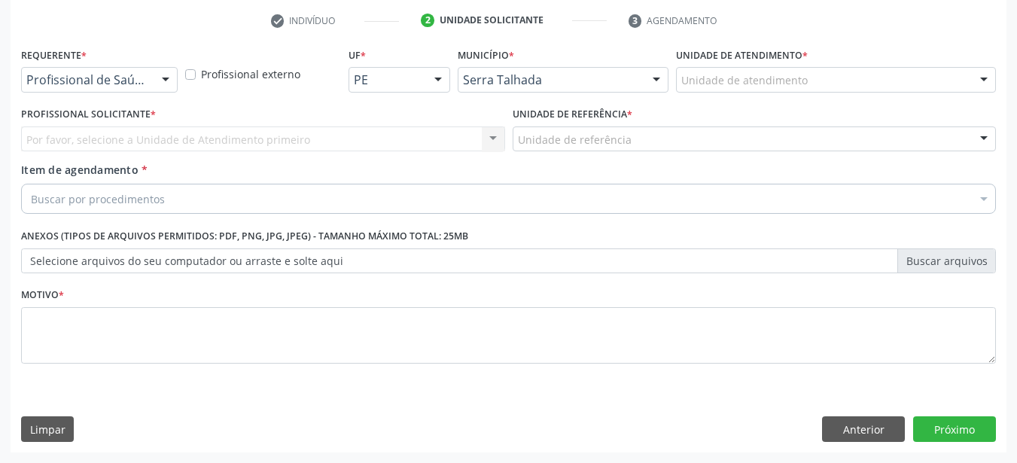
scroll to position [283, 0]
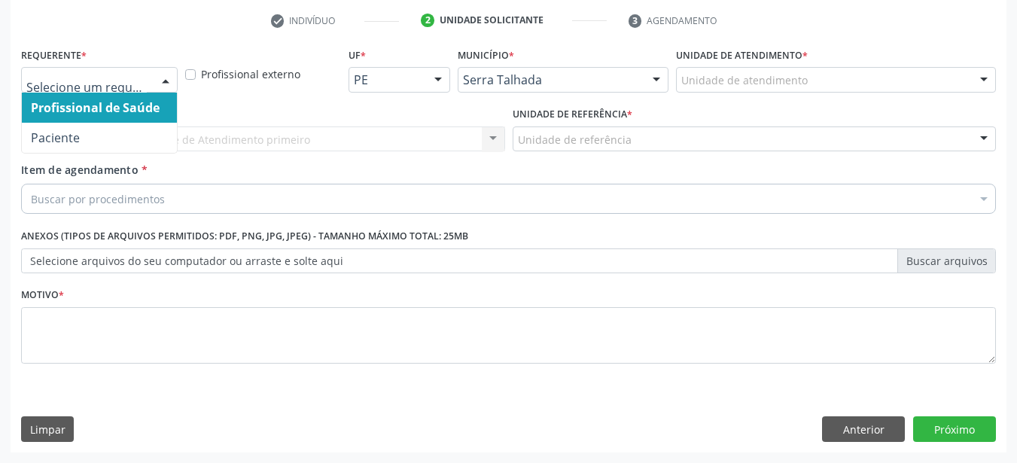
click at [165, 75] on div at bounding box center [165, 81] width 23 height 26
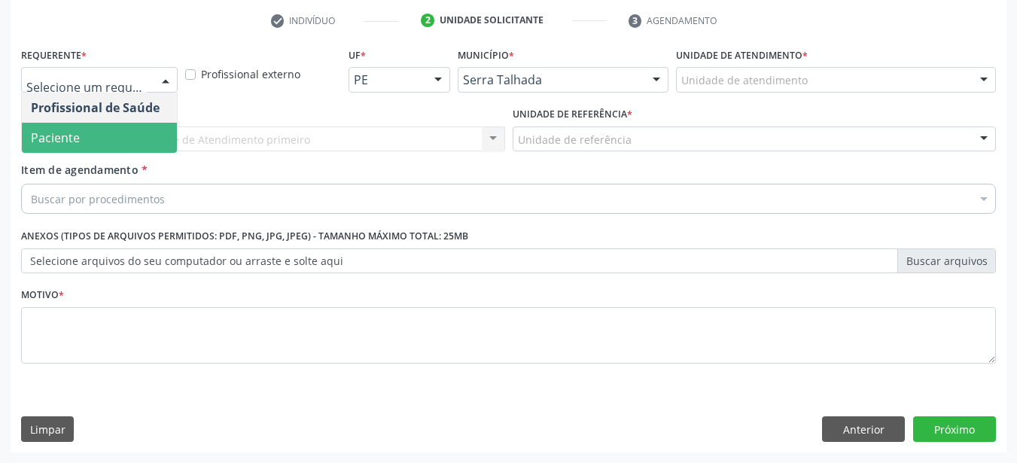
click at [150, 127] on span "Paciente" at bounding box center [99, 138] width 155 height 30
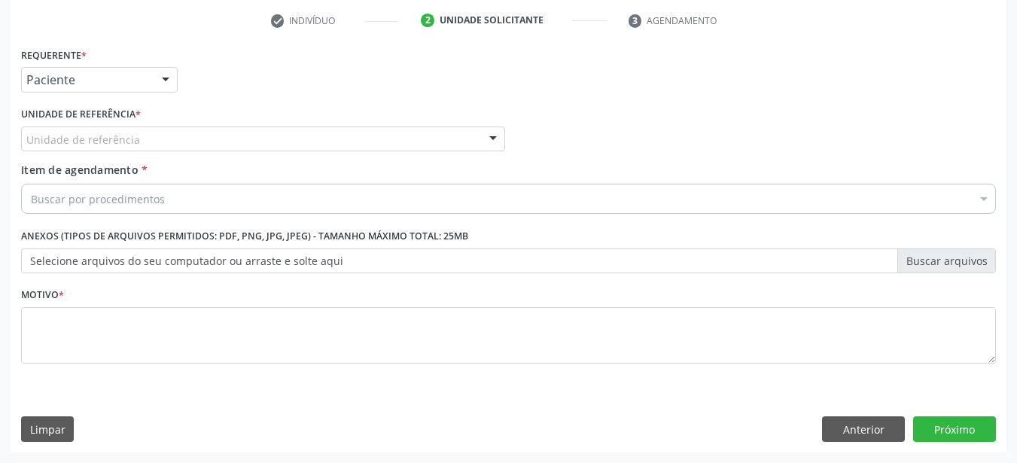
click at [147, 138] on div "Unidade de referência" at bounding box center [263, 139] width 484 height 26
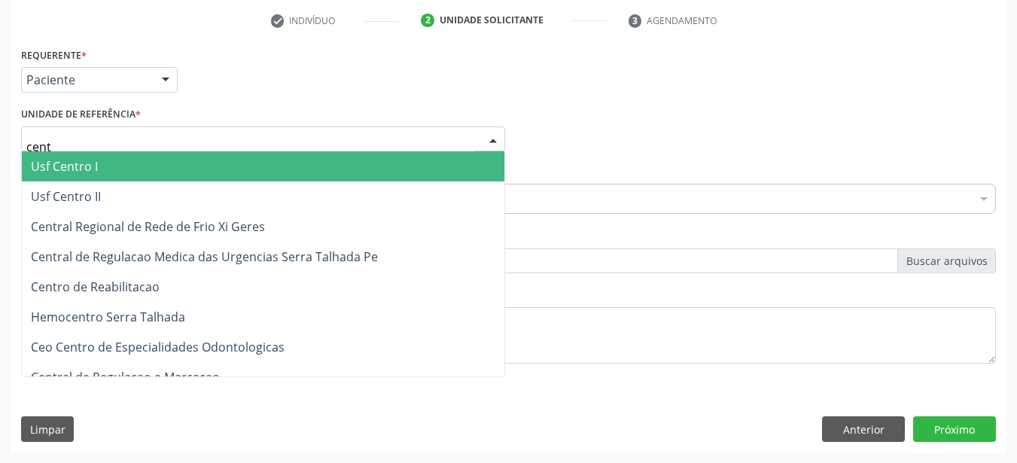
type input "centr"
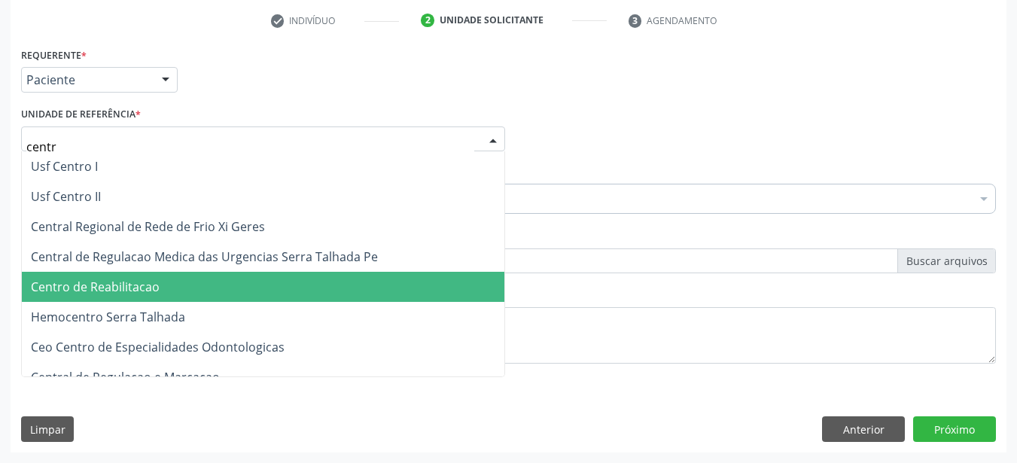
click at [131, 291] on span "Centro de Reabilitacao" at bounding box center [95, 286] width 129 height 17
